Goal: Information Seeking & Learning: Learn about a topic

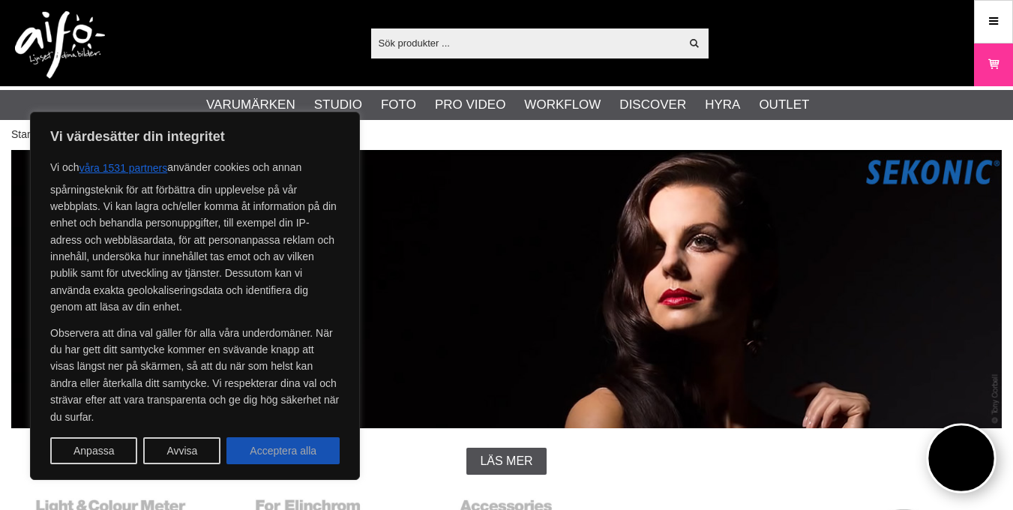
click at [266, 449] on button "Acceptera alla" at bounding box center [282, 450] width 113 height 27
checkbox input "true"
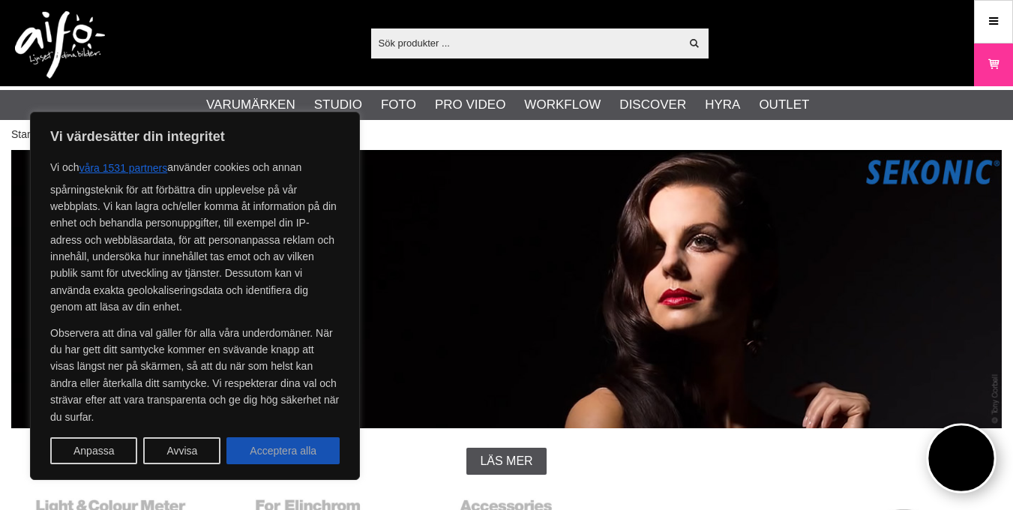
checkbox input "true"
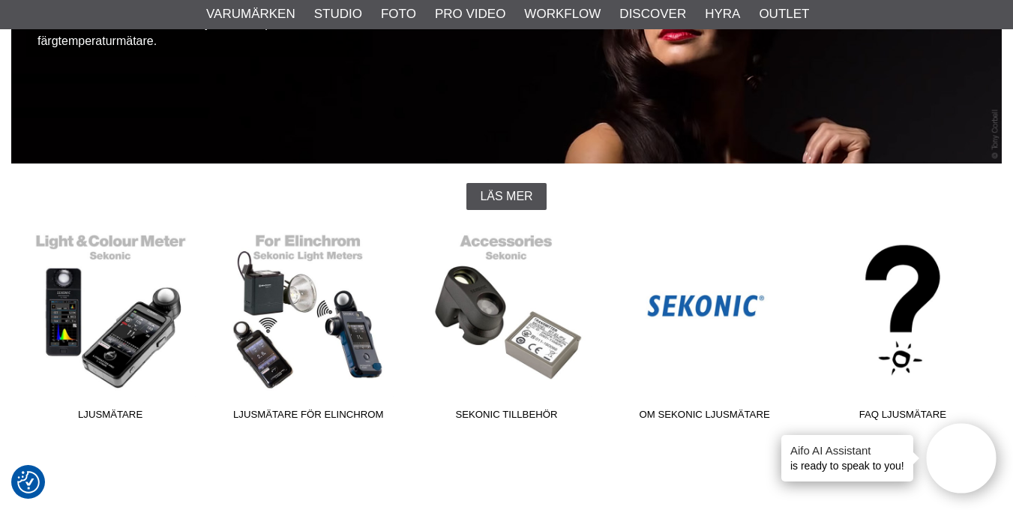
scroll to position [300, 0]
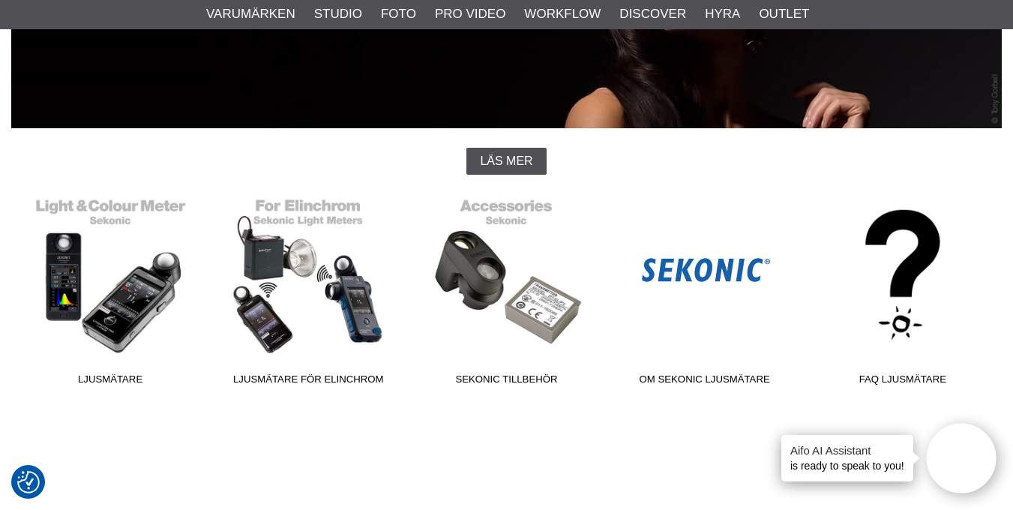
click at [702, 373] on span "Om Sekonic Ljusmätare" at bounding box center [705, 382] width 198 height 20
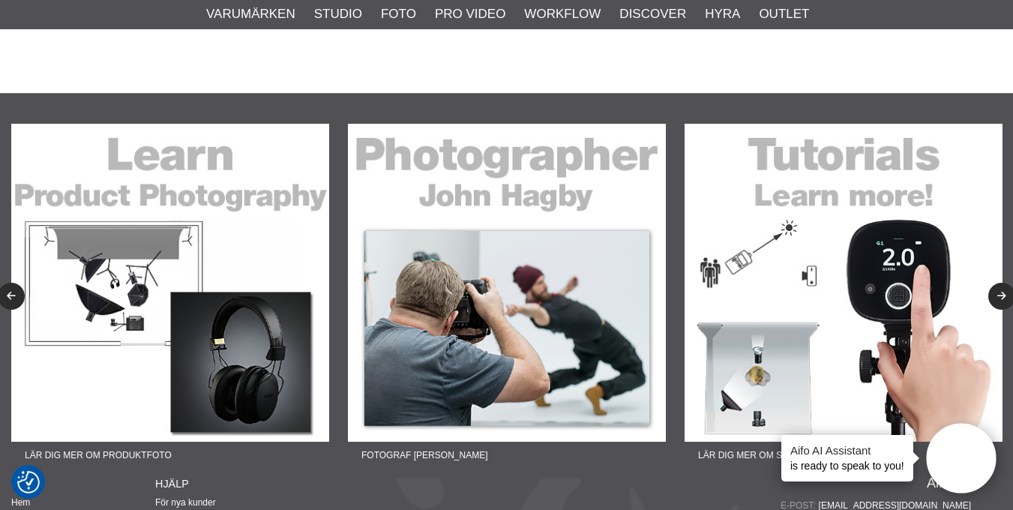
scroll to position [1082, 0]
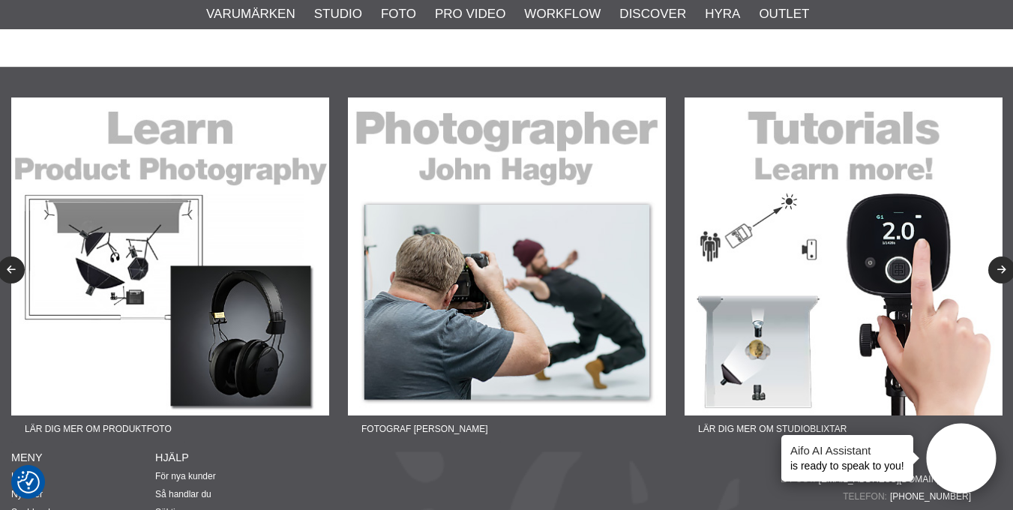
click at [896, 230] on img at bounding box center [843, 256] width 318 height 318
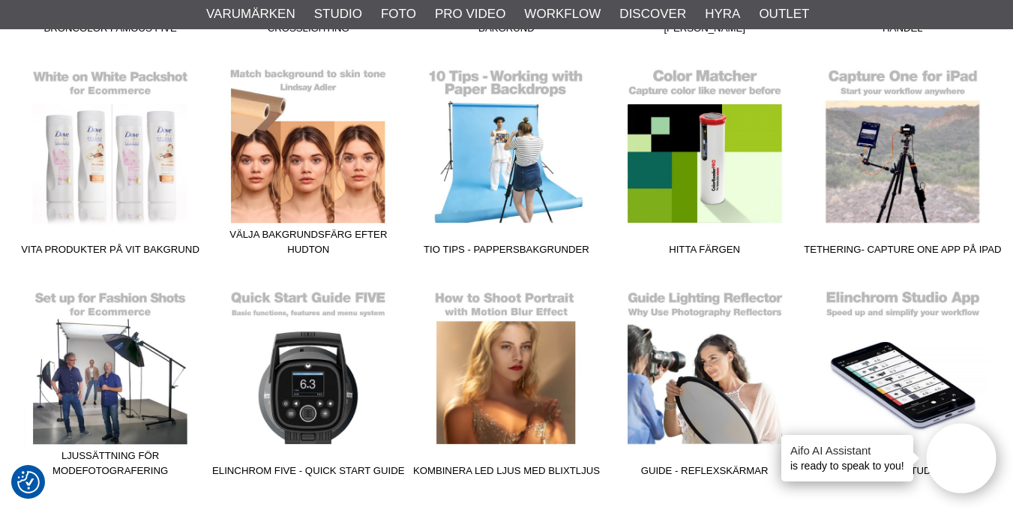
scroll to position [1529, 0]
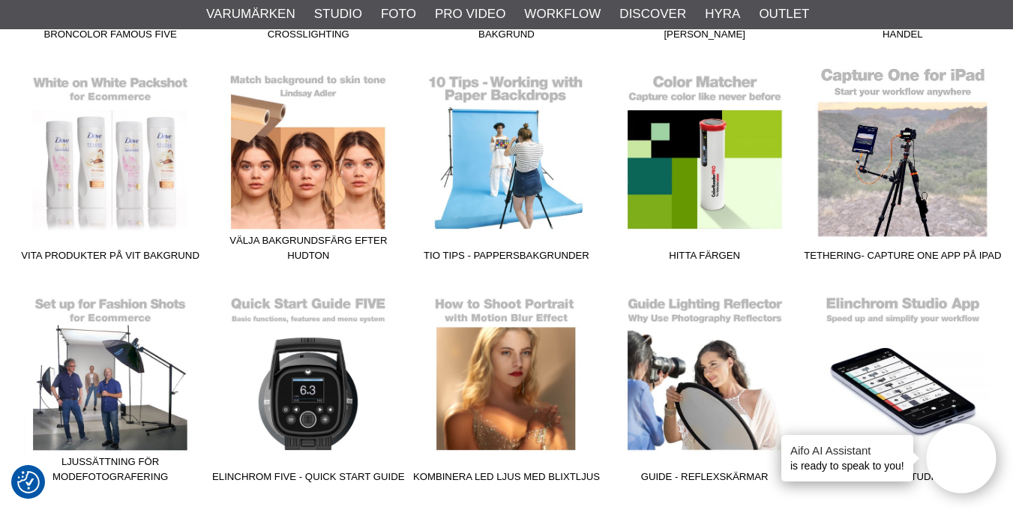
click at [895, 245] on link "Tethering- Capture One App på iPad" at bounding box center [903, 167] width 198 height 202
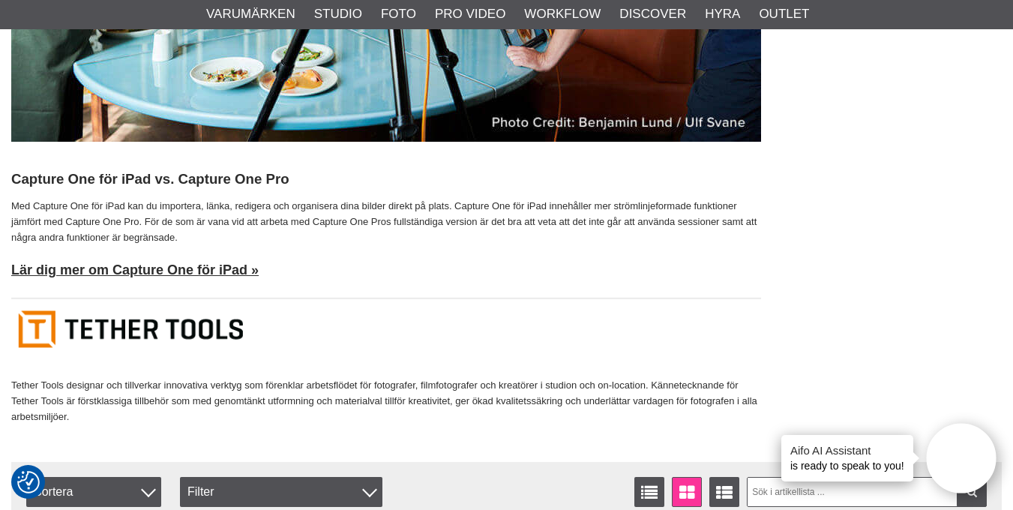
scroll to position [1739, 0]
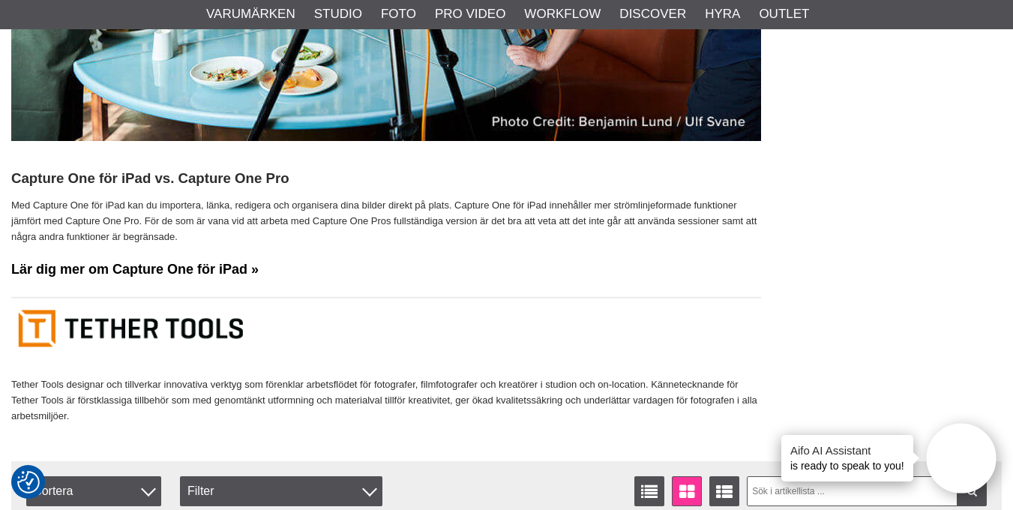
click at [163, 265] on link "Lär dig mer om Capture One för iPad »" at bounding box center [134, 269] width 247 height 15
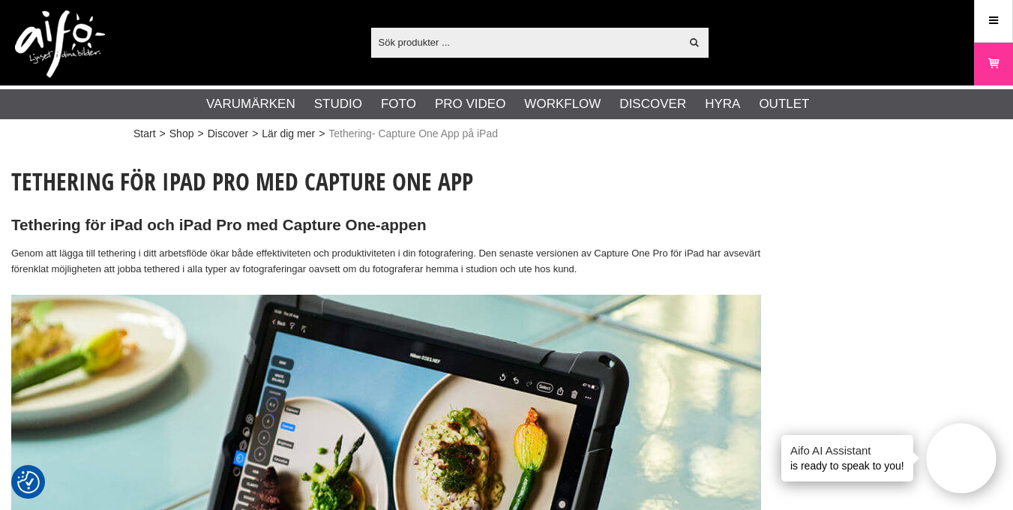
scroll to position [0, 0]
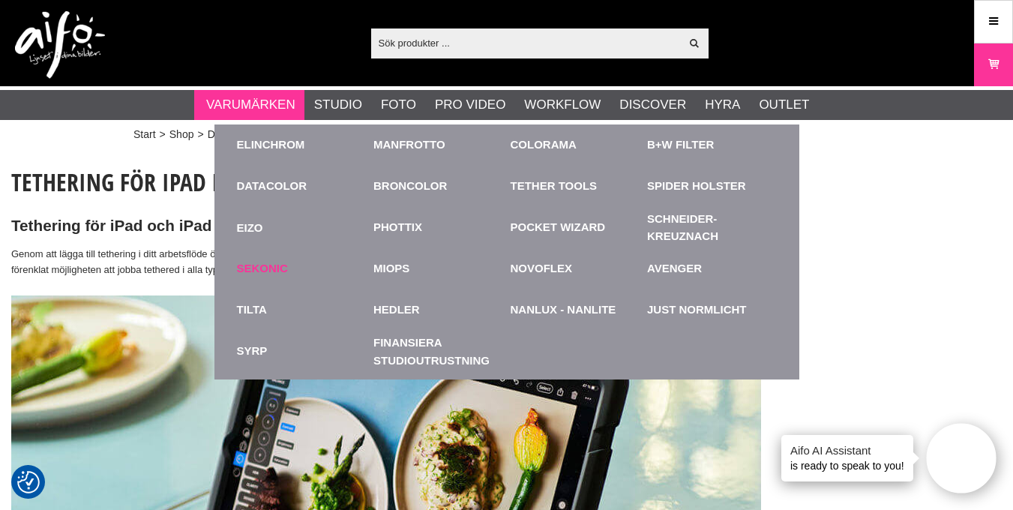
click at [254, 263] on link "Sekonic" at bounding box center [262, 268] width 51 height 17
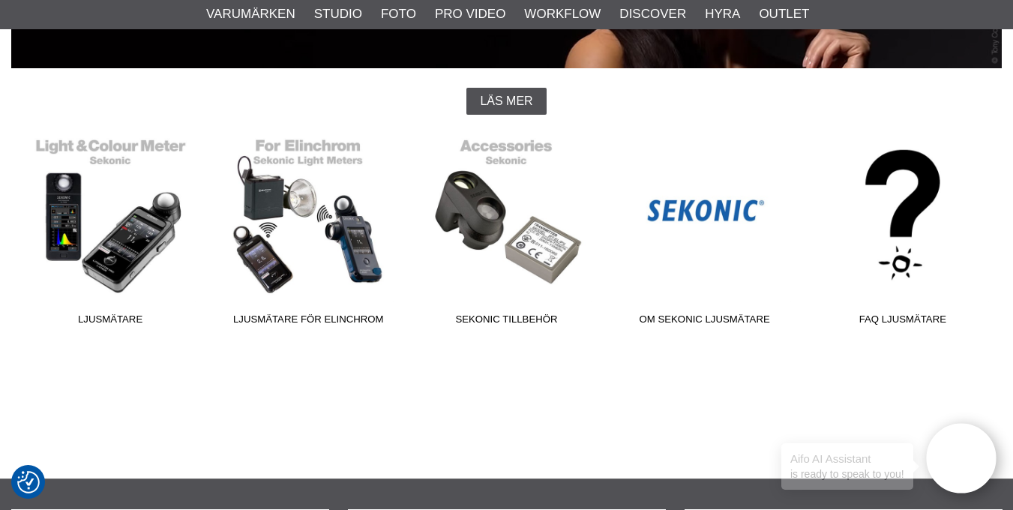
scroll to position [390, 0]
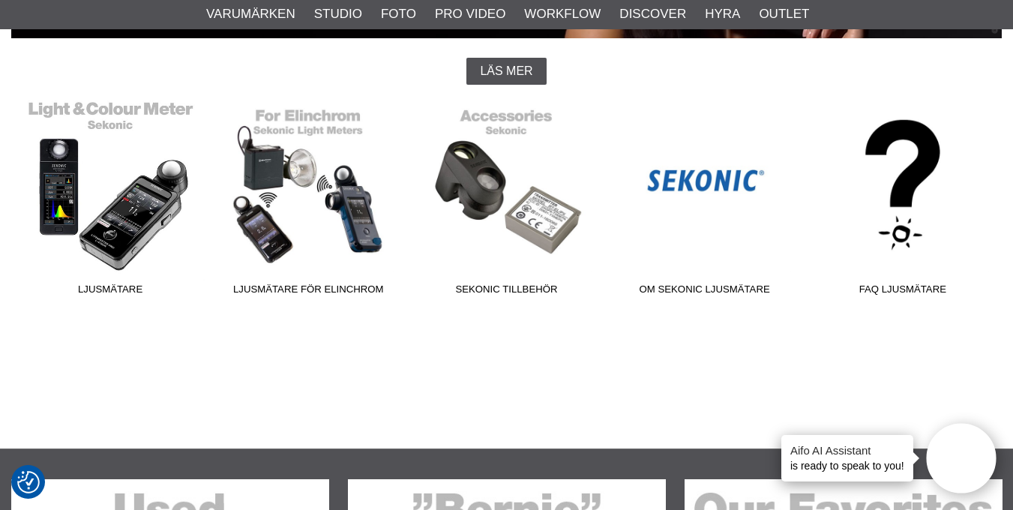
click at [106, 283] on span "Ljusmätare" at bounding box center [110, 292] width 198 height 20
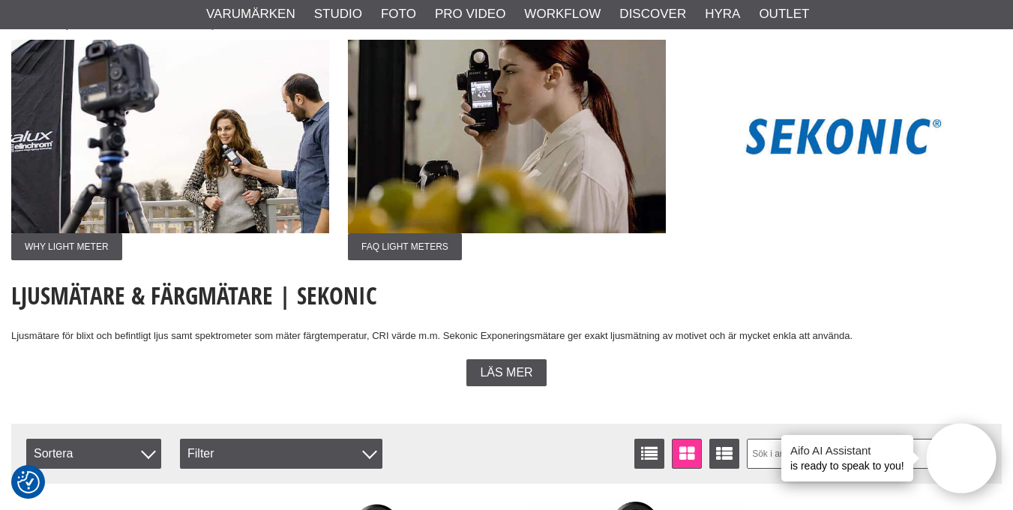
scroll to position [120, 0]
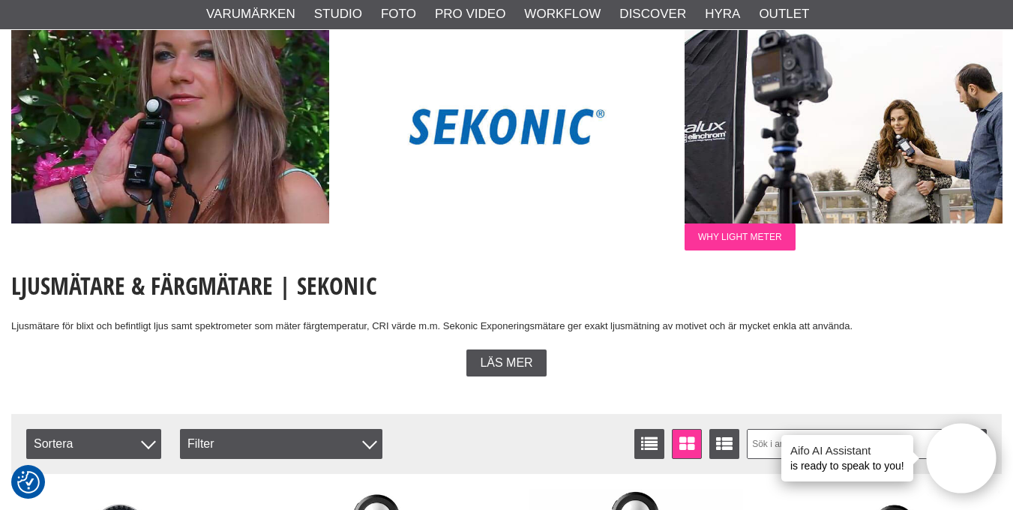
click at [738, 235] on span "Why Light Meter" at bounding box center [739, 236] width 111 height 27
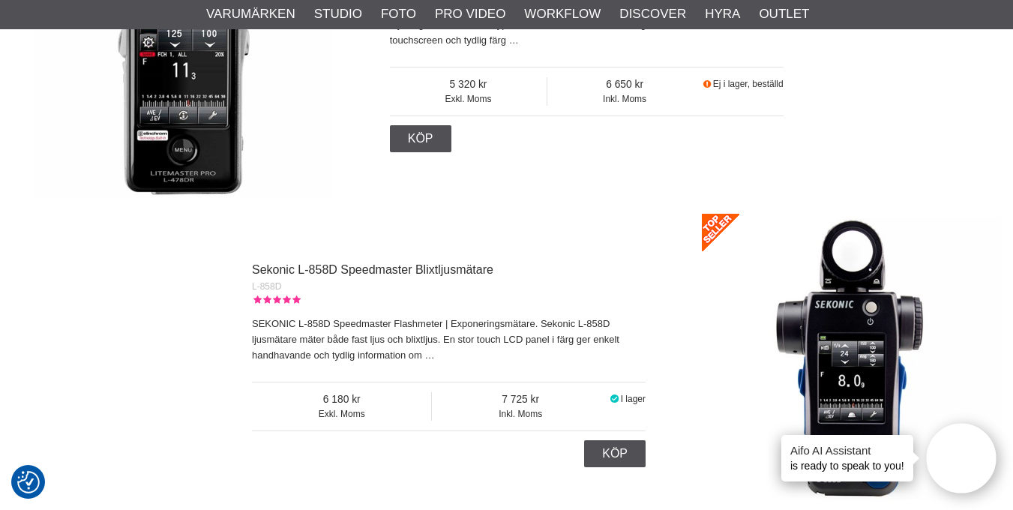
scroll to position [5068, 0]
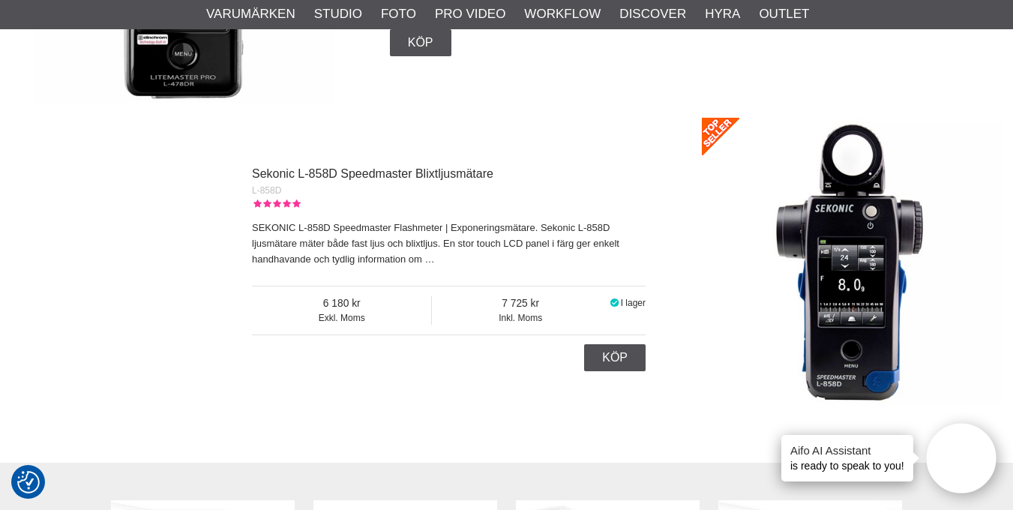
scroll to position [5098, 0]
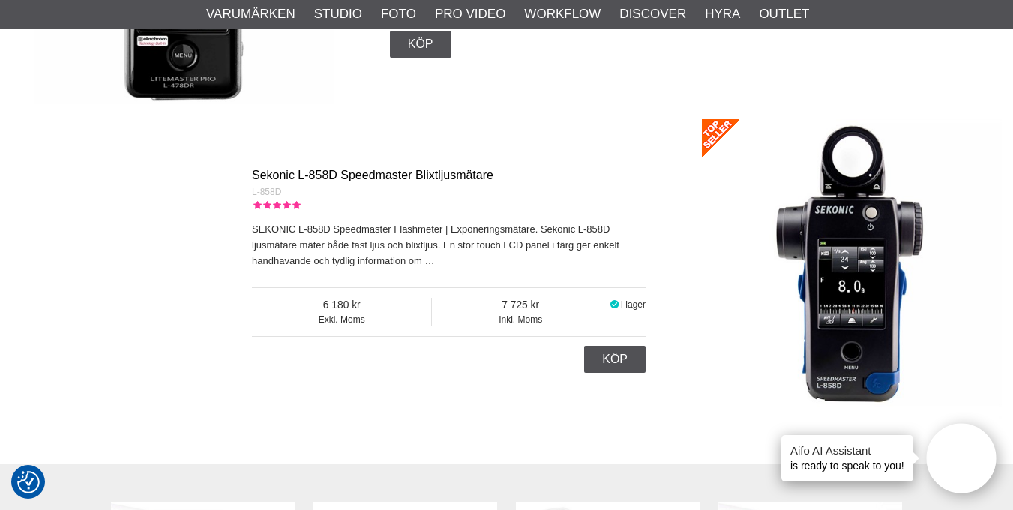
click at [352, 169] on link "Sekonic L-858D Speedmaster Blixtljusmätare" at bounding box center [372, 175] width 241 height 13
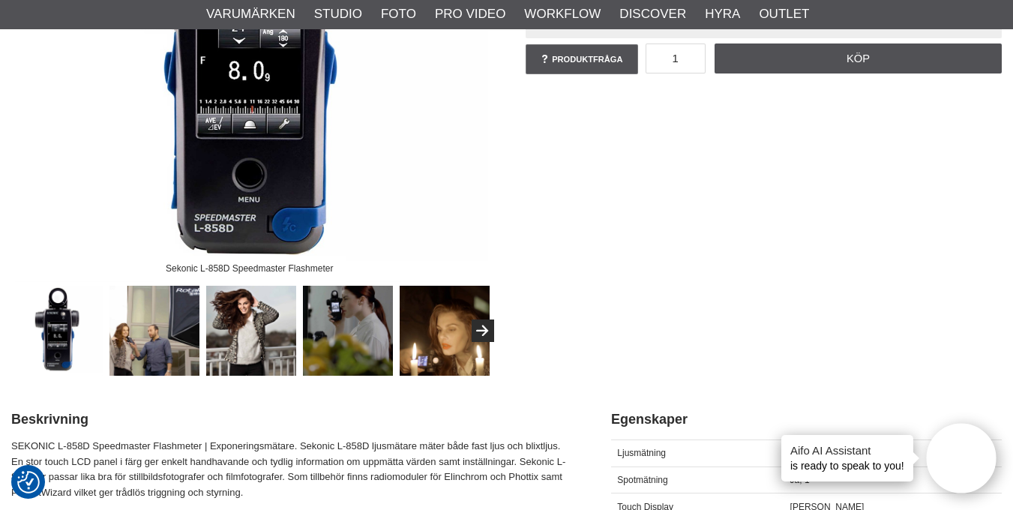
scroll to position [578, 0]
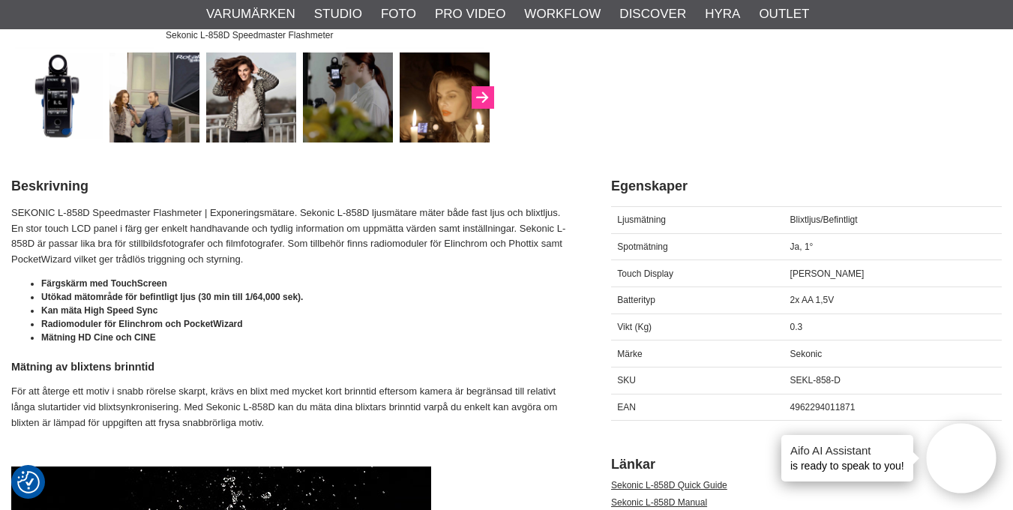
click at [484, 94] on icon "Next" at bounding box center [482, 97] width 18 height 13
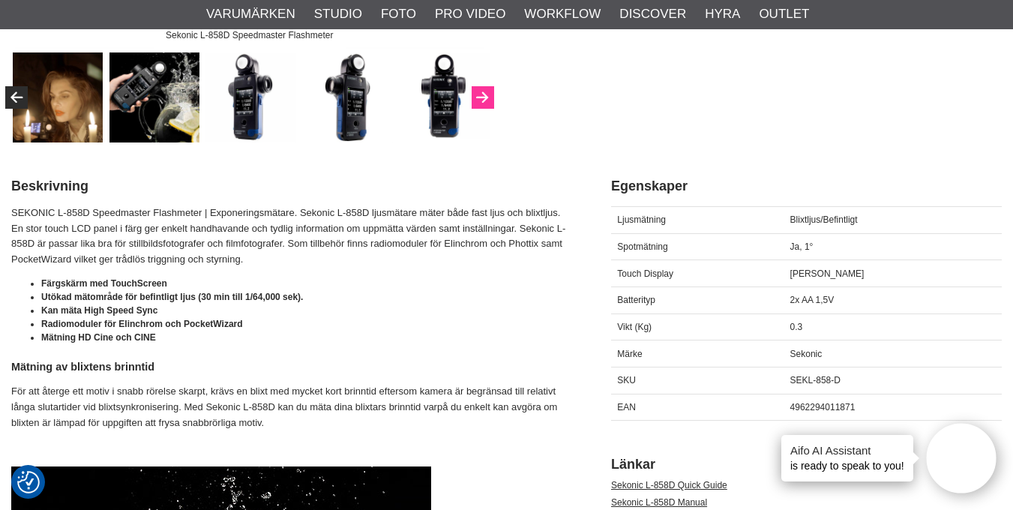
click at [488, 94] on icon "Next" at bounding box center [482, 97] width 18 height 13
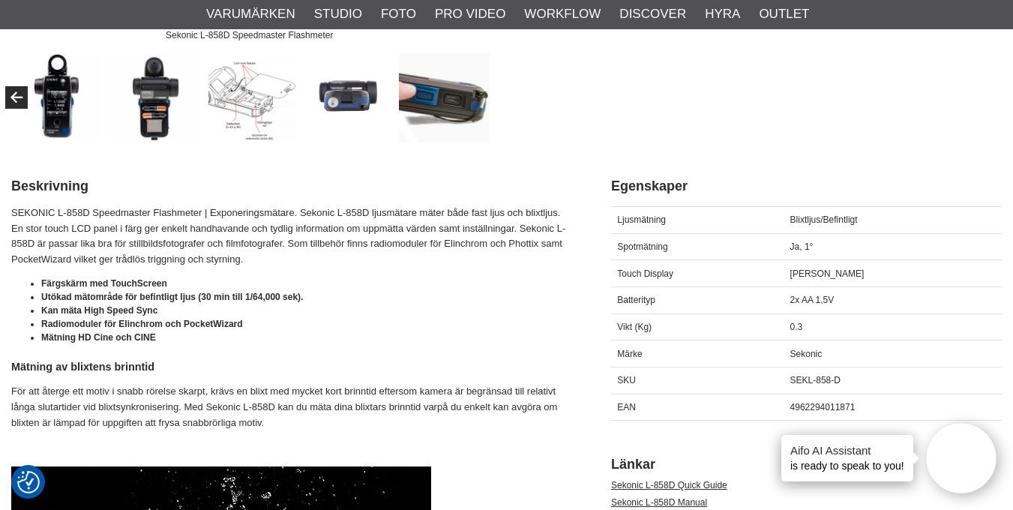
click at [488, 94] on img at bounding box center [444, 97] width 91 height 91
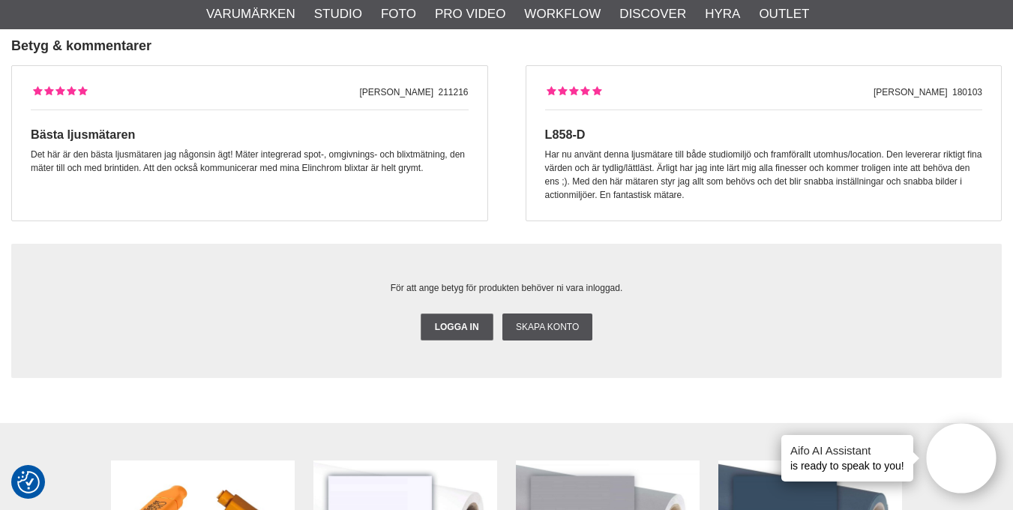
scroll to position [7420, 0]
